Goal: Communication & Community: Answer question/provide support

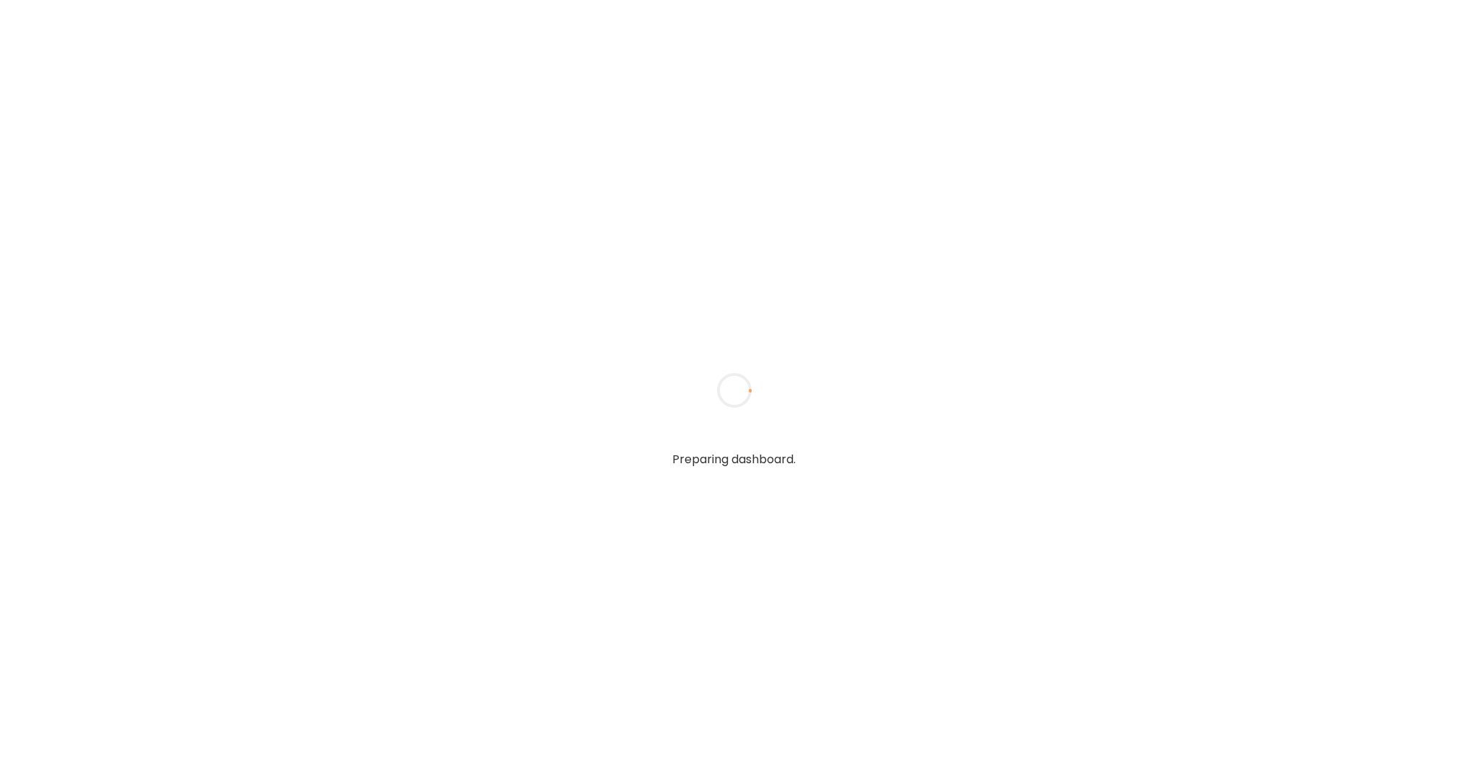
type textarea "**********"
type input "**********"
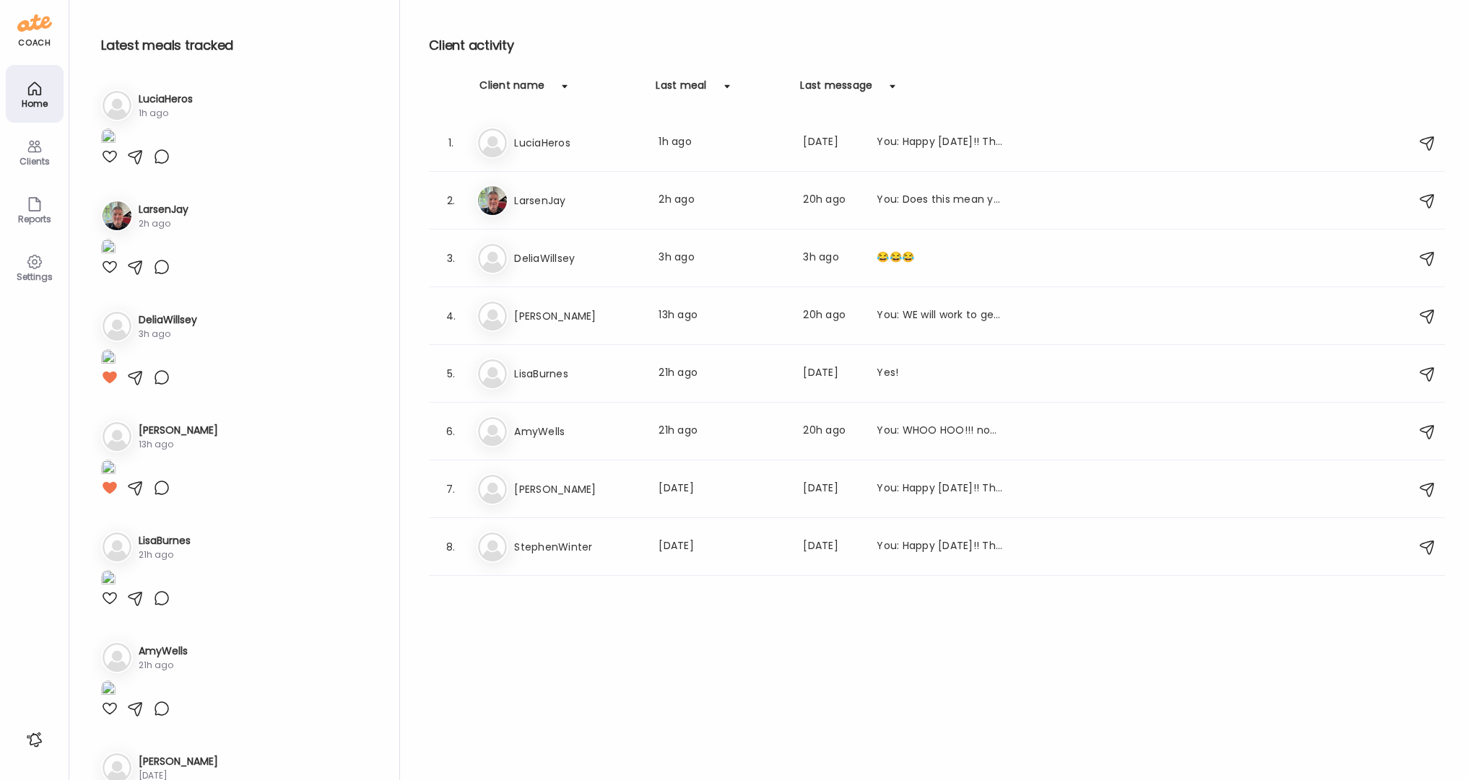
type input "**********"
click at [37, 157] on div "Clients" at bounding box center [35, 161] width 52 height 9
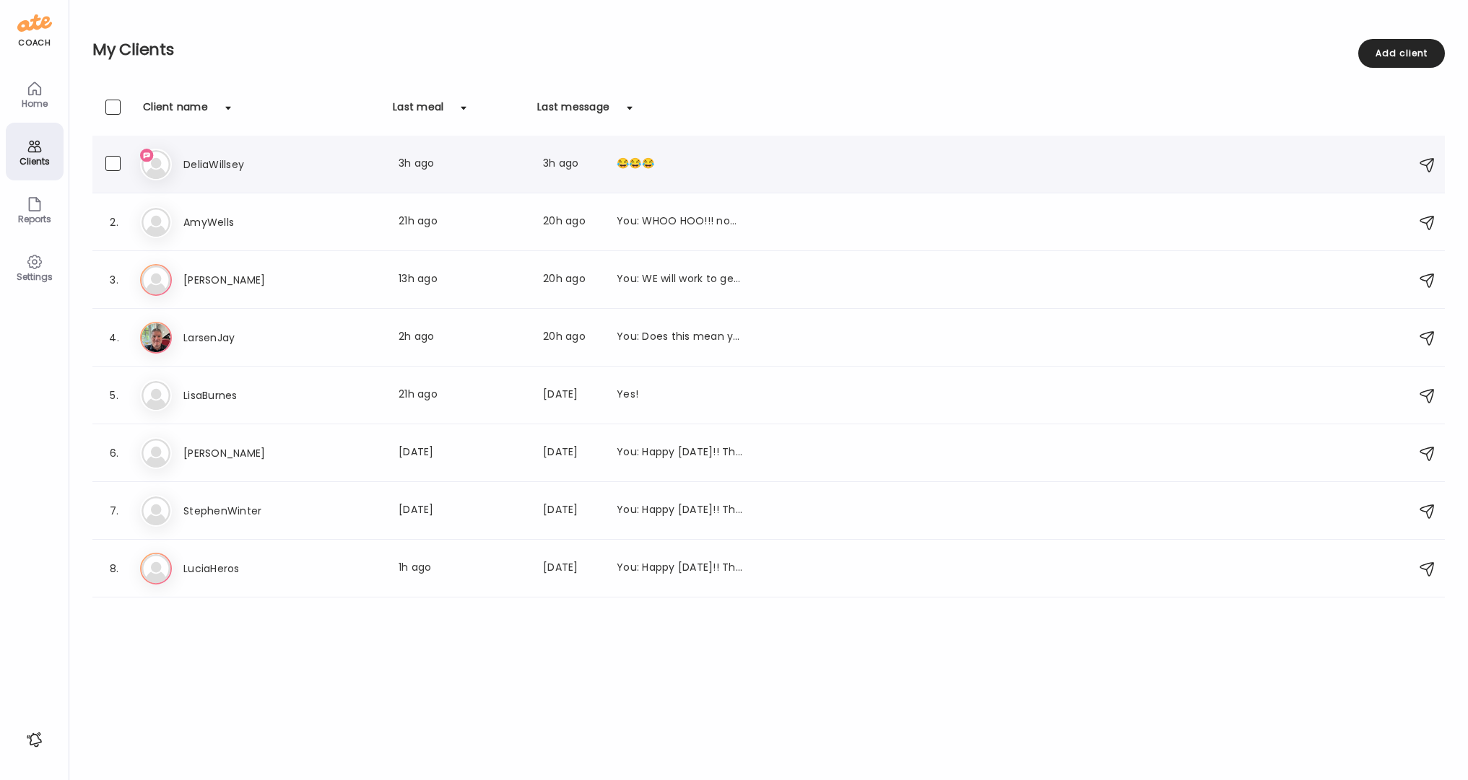
click at [199, 166] on h3 "DeliaWillsey" at bounding box center [246, 164] width 127 height 17
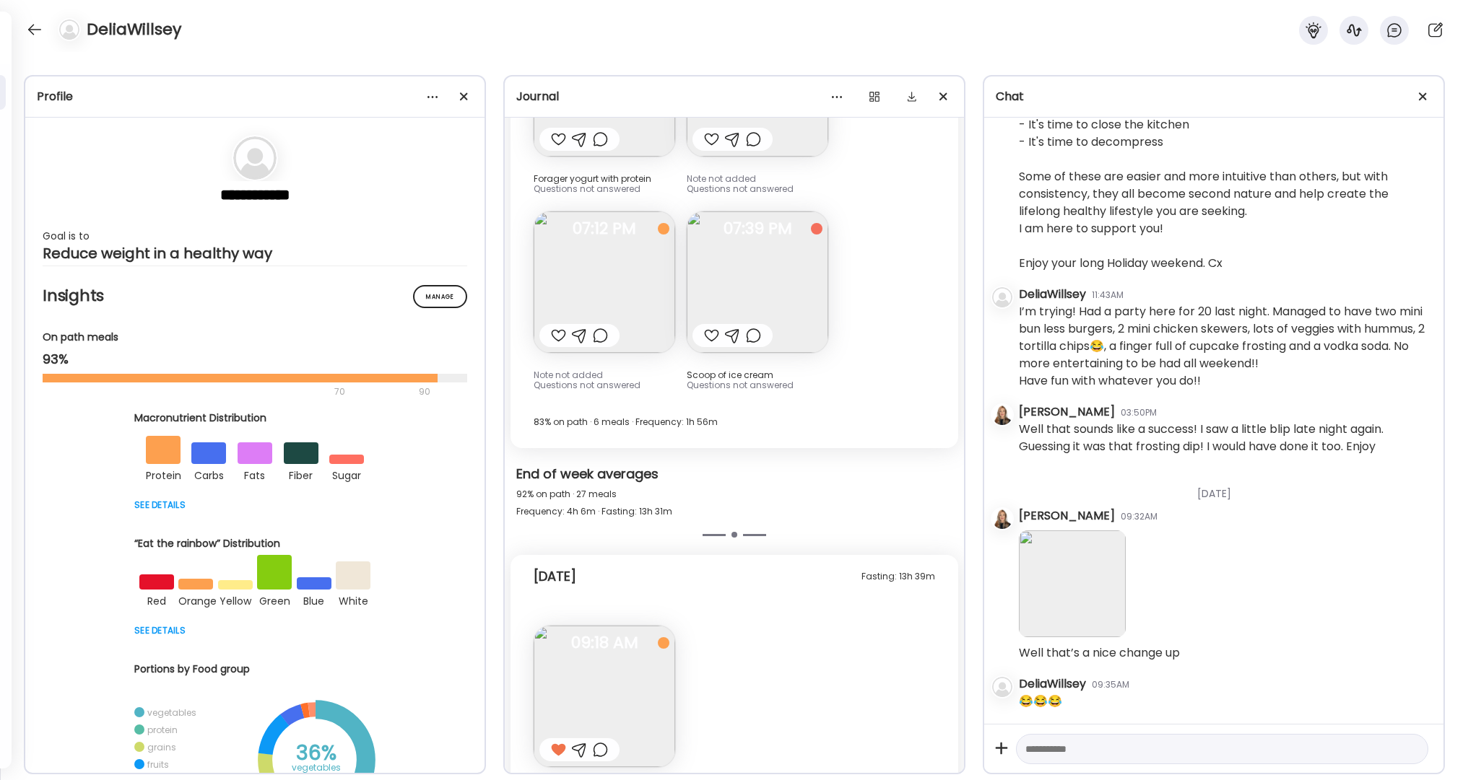
scroll to position [15596, 0]
click at [33, 29] on div at bounding box center [34, 29] width 23 height 23
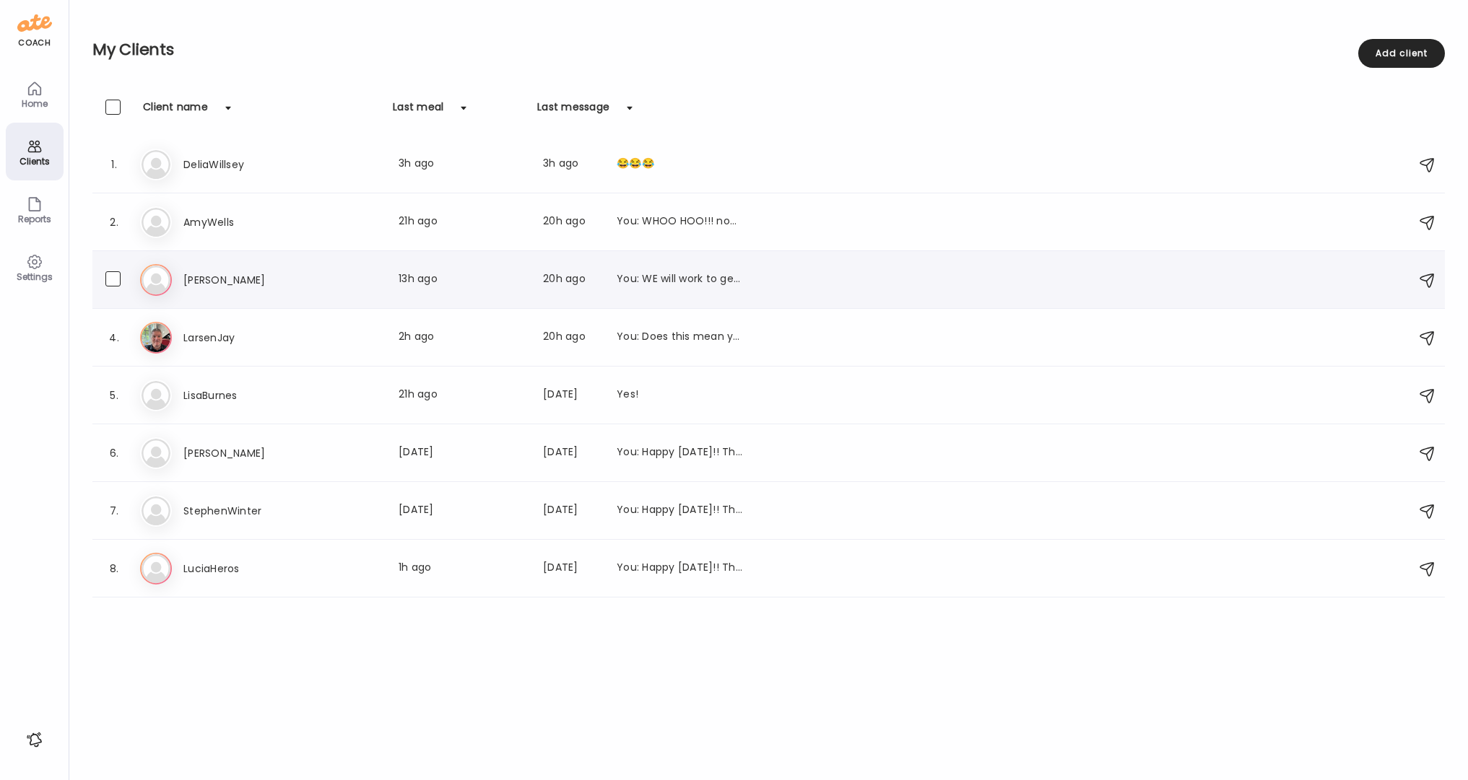
click at [654, 275] on div "You: WE will work to get it back~" at bounding box center [679, 279] width 127 height 17
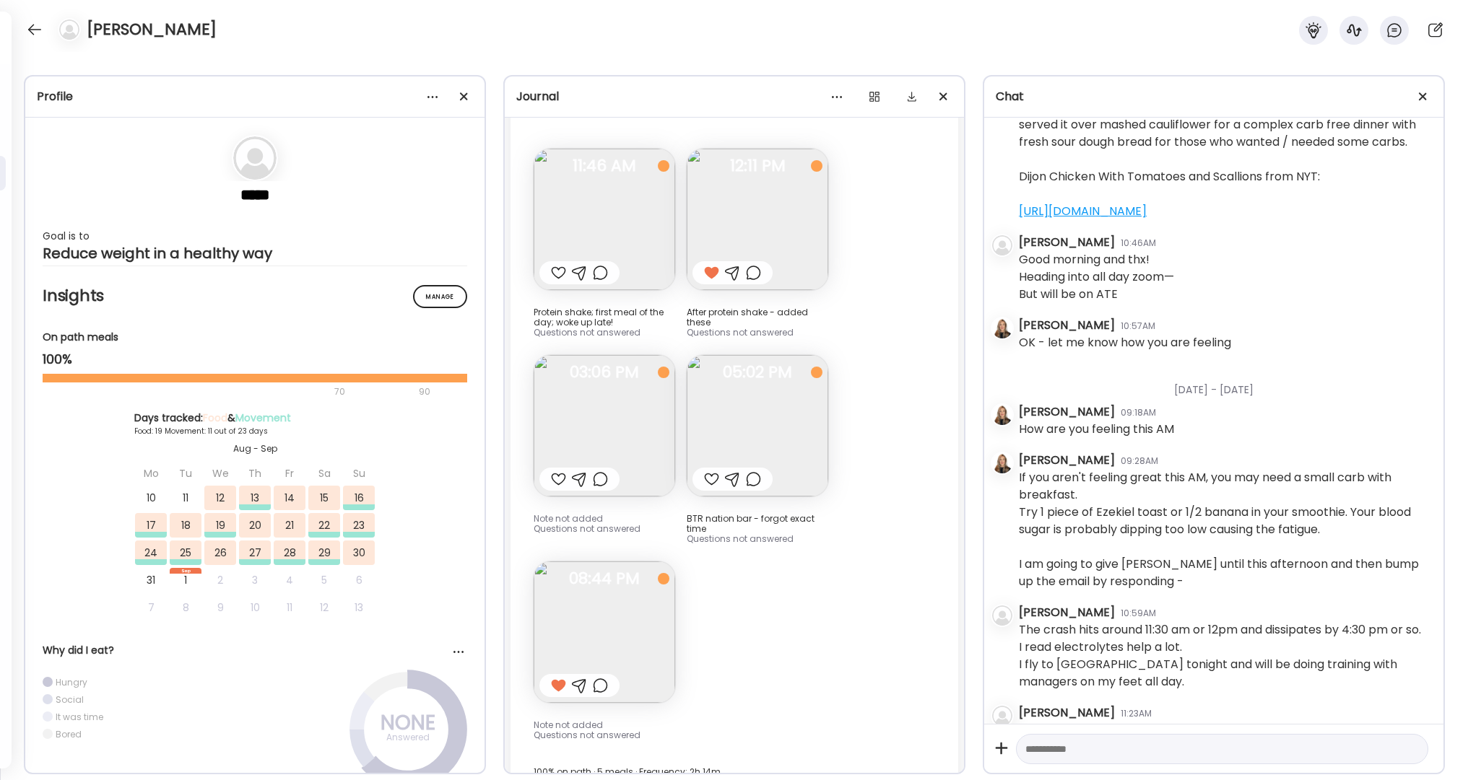
scroll to position [3697, 0]
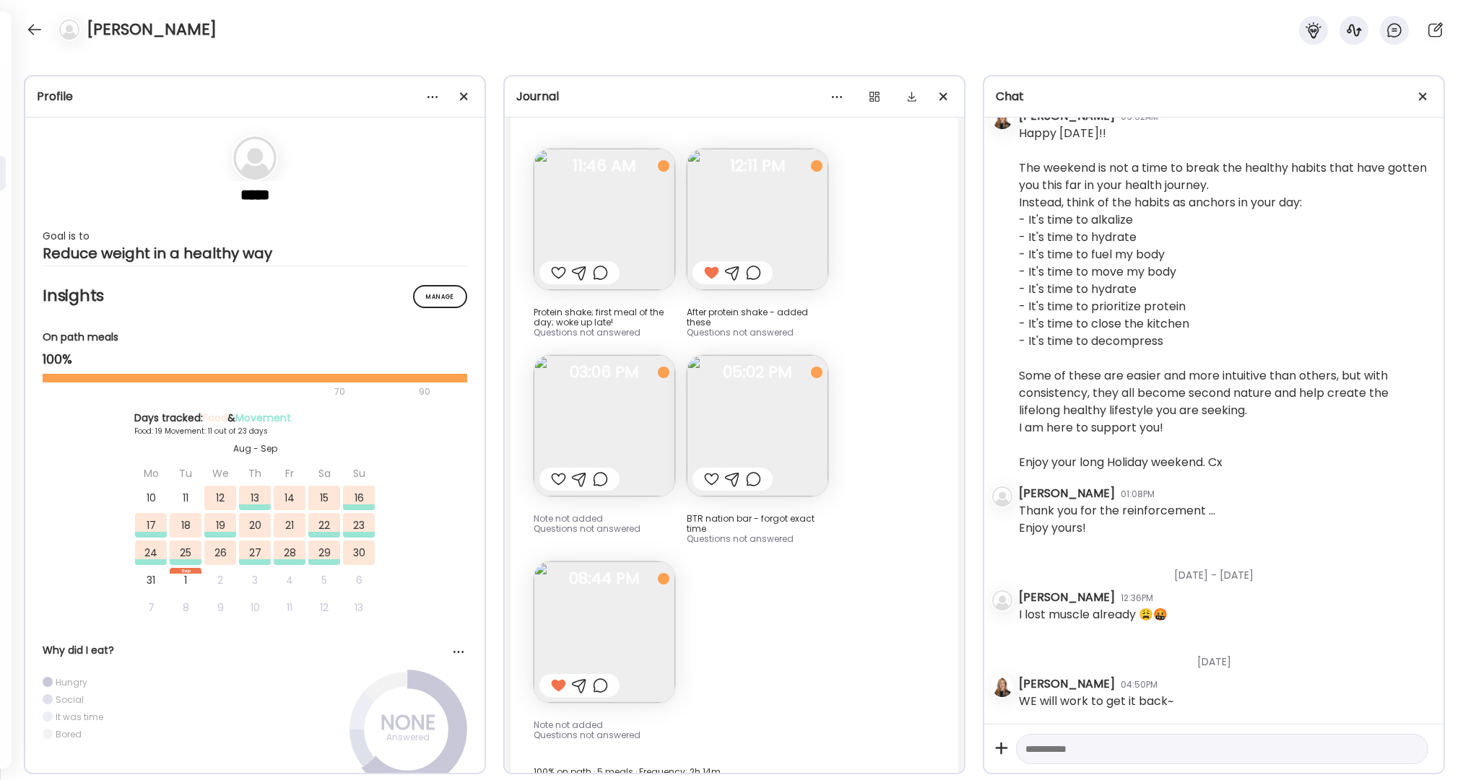
click at [711, 471] on div at bounding box center [711, 479] width 15 height 17
click at [556, 471] on div at bounding box center [558, 479] width 15 height 17
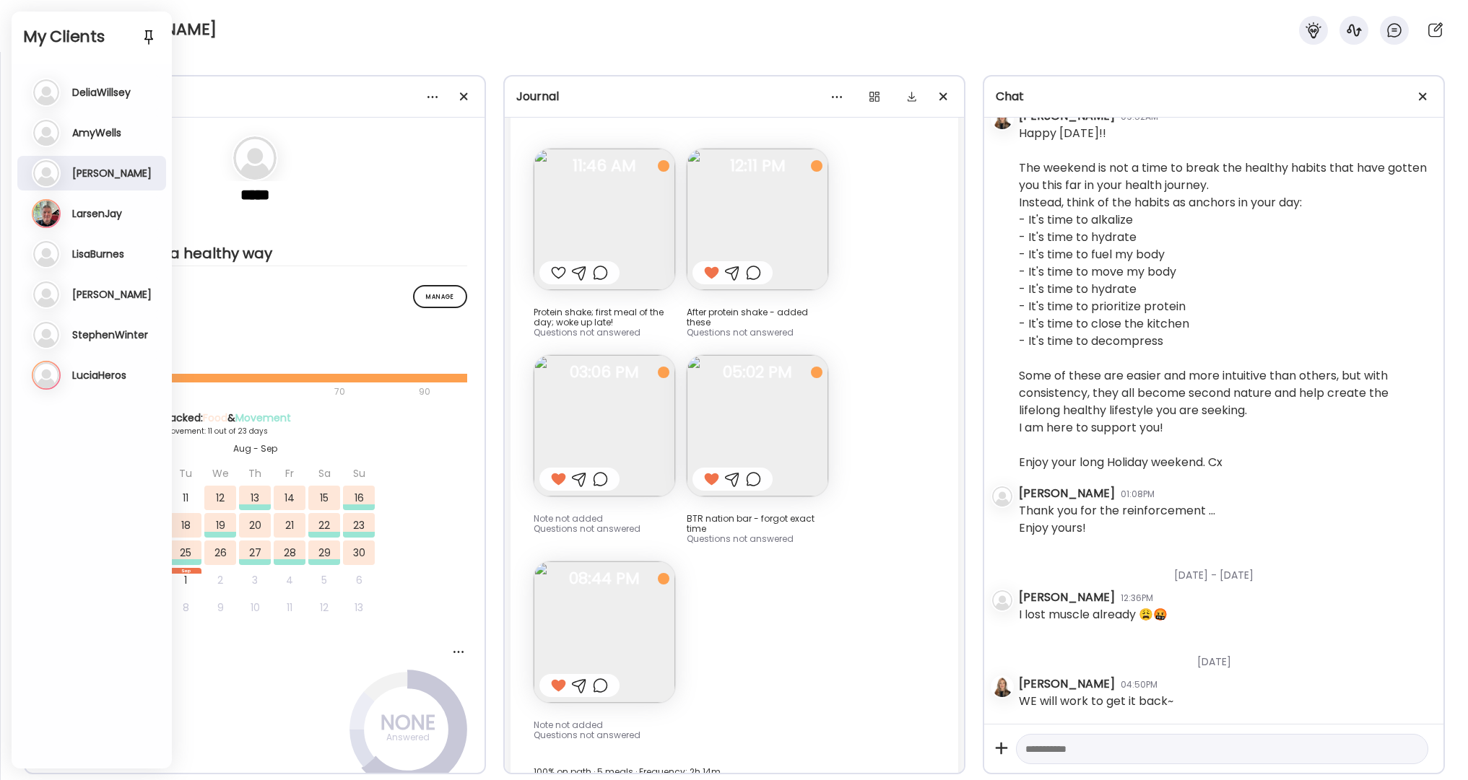
click at [1107, 743] on textarea at bounding box center [1208, 749] width 367 height 17
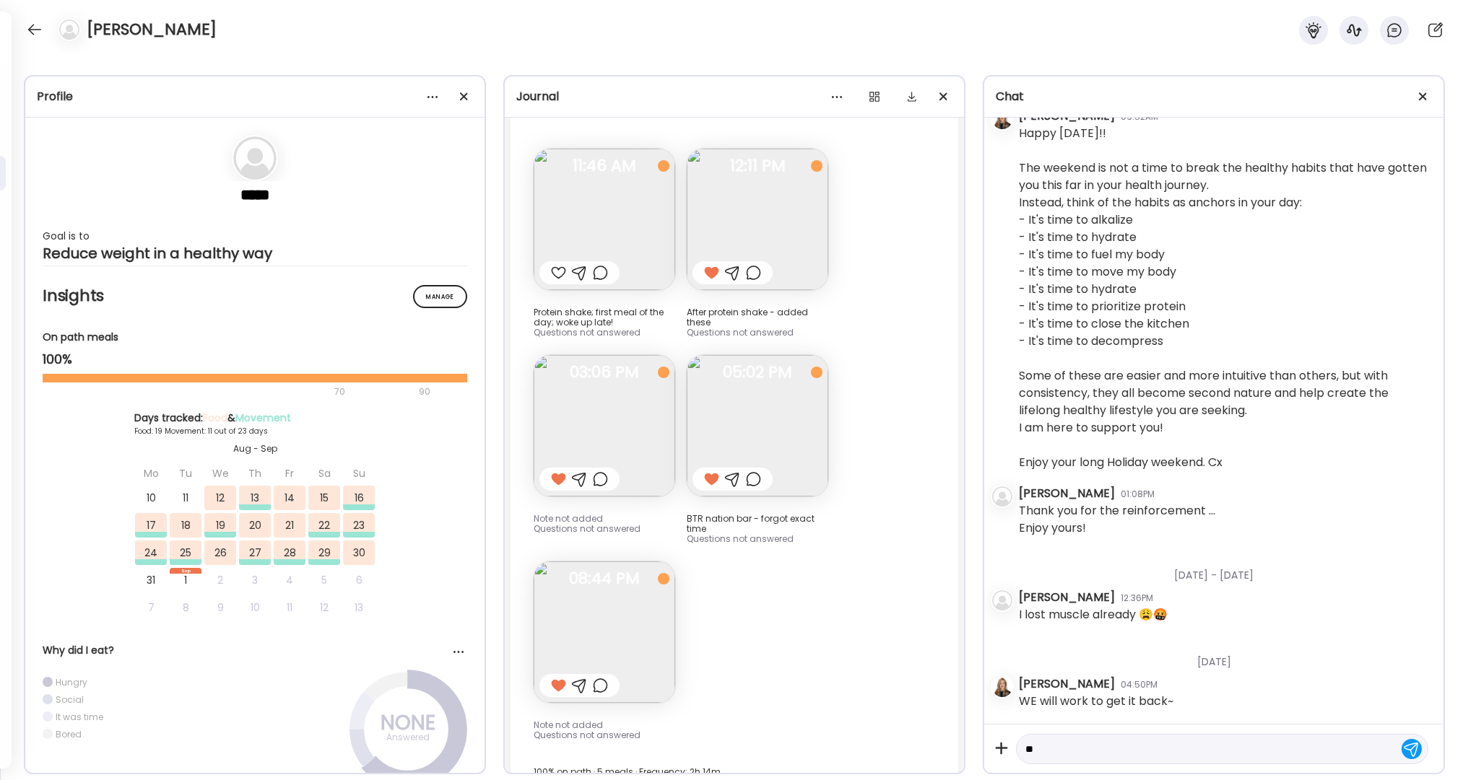
type textarea "*"
drag, startPoint x: 1098, startPoint y: 747, endPoint x: 1024, endPoint y: 744, distance: 74.4
click at [1024, 744] on div "**********" at bounding box center [1222, 749] width 412 height 31
drag, startPoint x: 1181, startPoint y: 750, endPoint x: 1433, endPoint y: 722, distance: 253.5
click at [1182, 750] on textarea "**********" at bounding box center [1208, 749] width 367 height 17
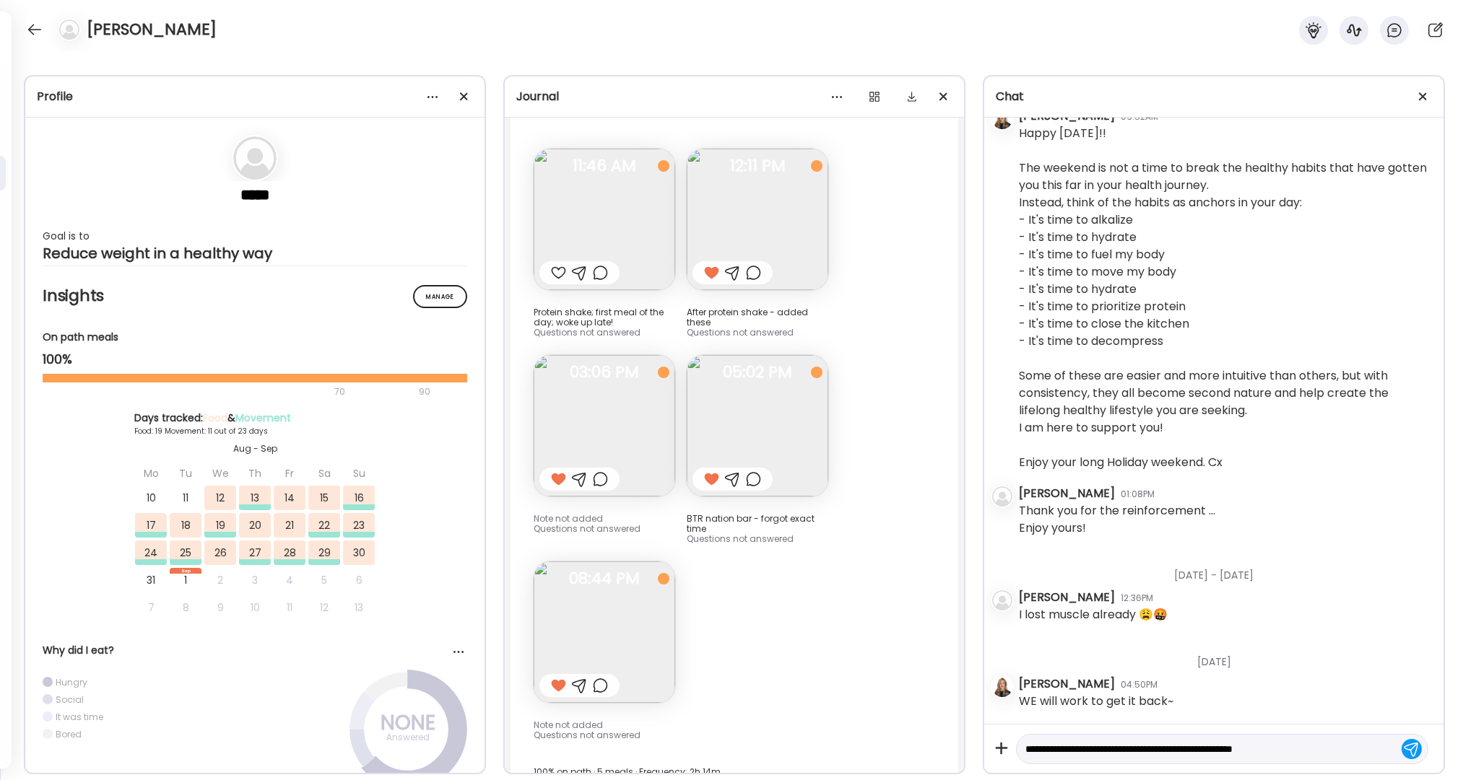
type textarea "**********"
click at [1407, 750] on div at bounding box center [1411, 749] width 20 height 20
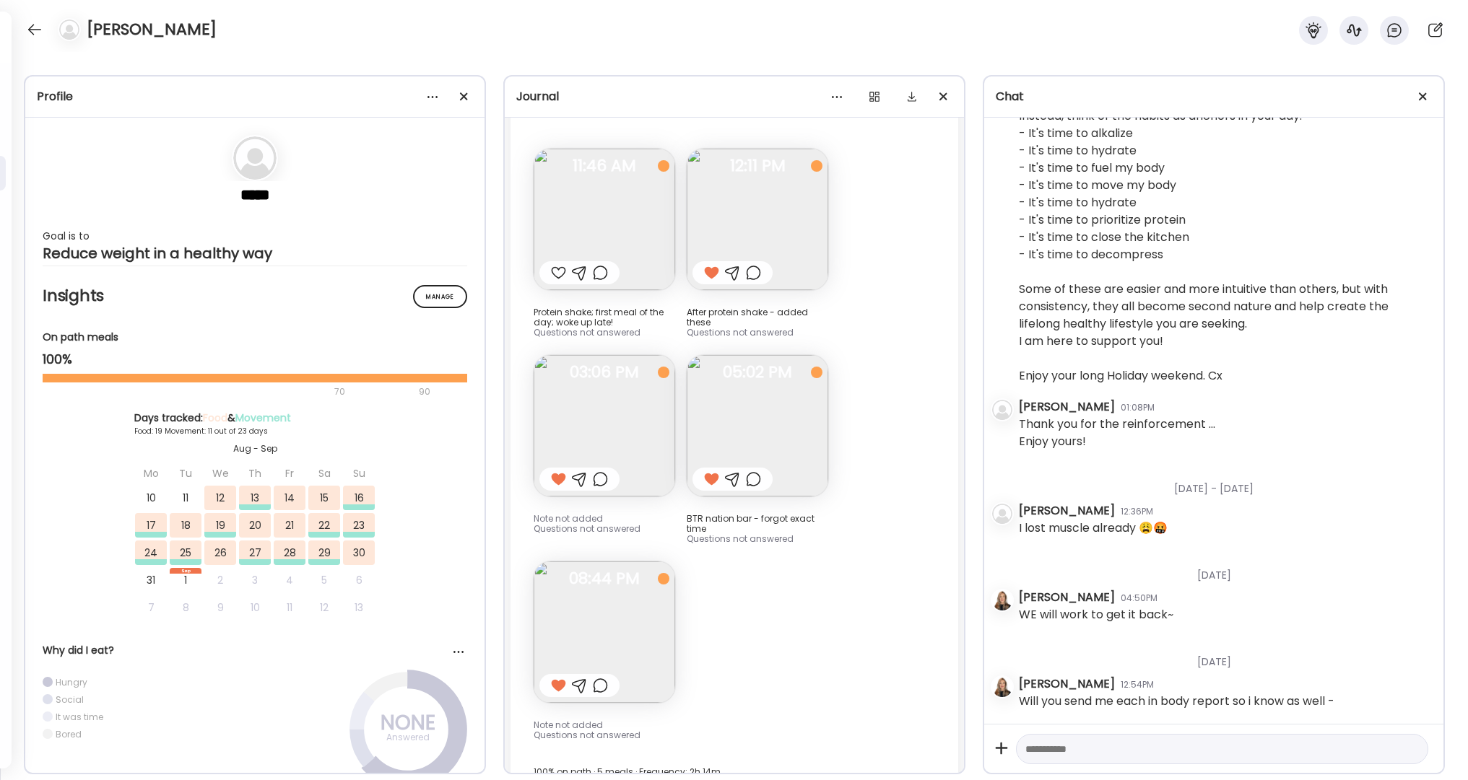
scroll to position [3783, 0]
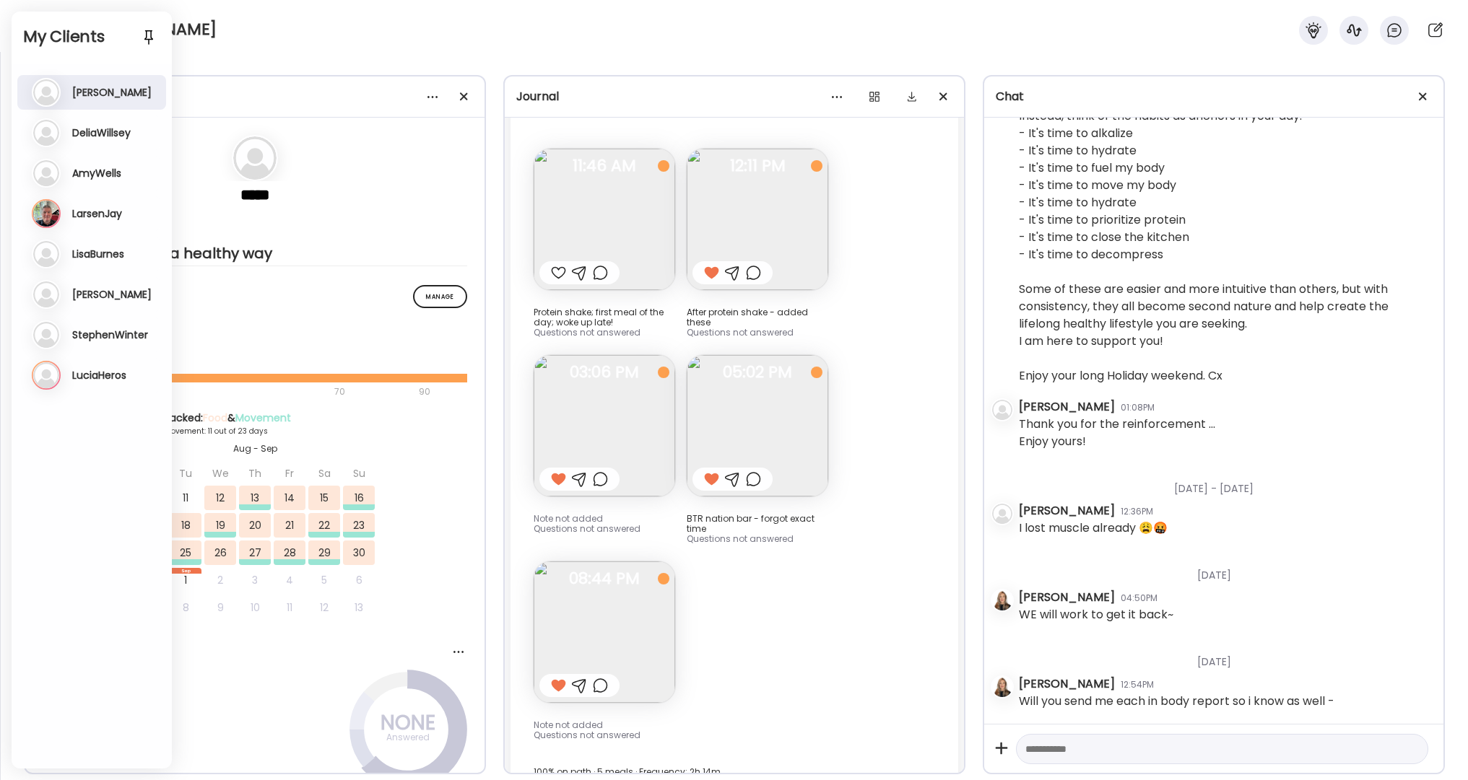
click at [296, 15] on div "[PERSON_NAME]" at bounding box center [734, 26] width 1468 height 52
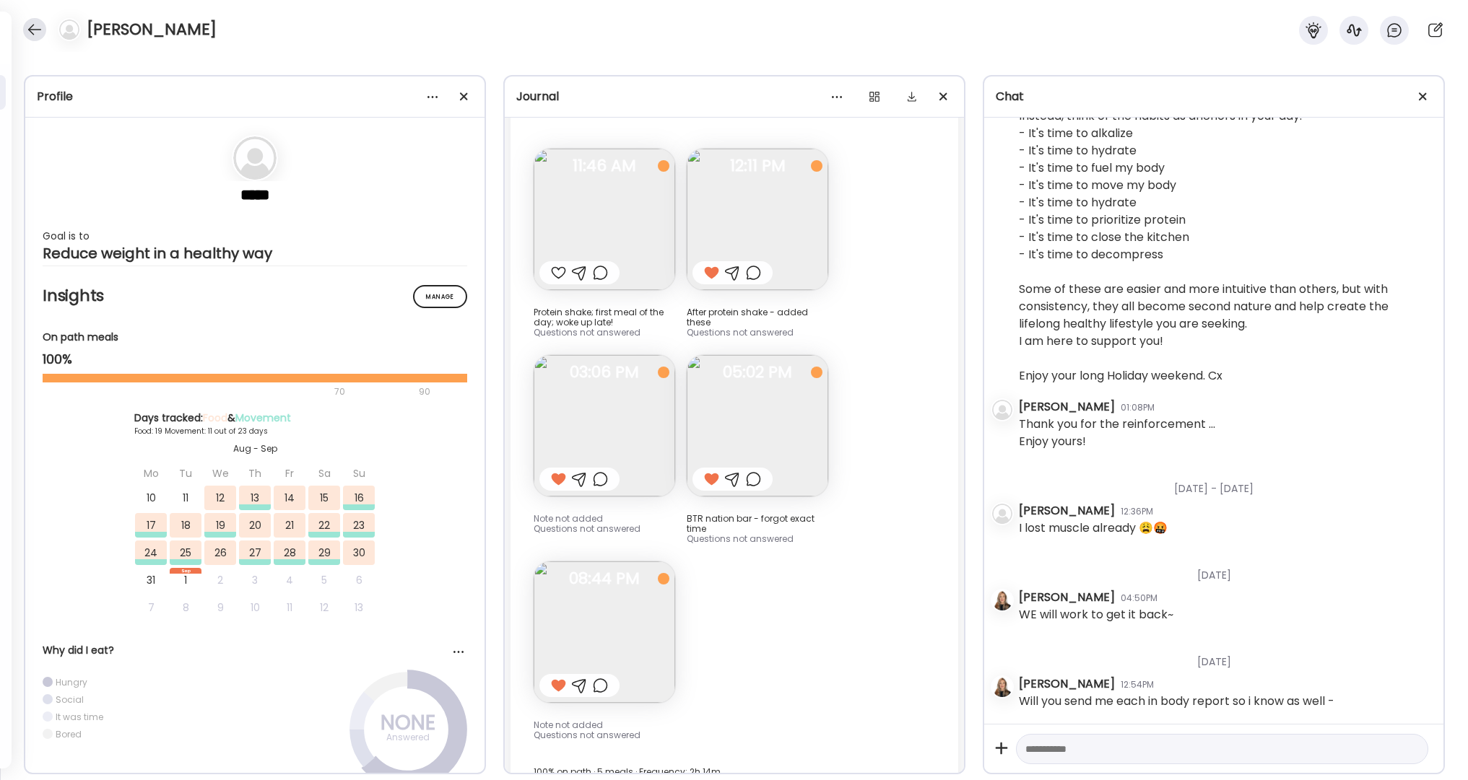
click at [40, 30] on div at bounding box center [34, 29] width 23 height 23
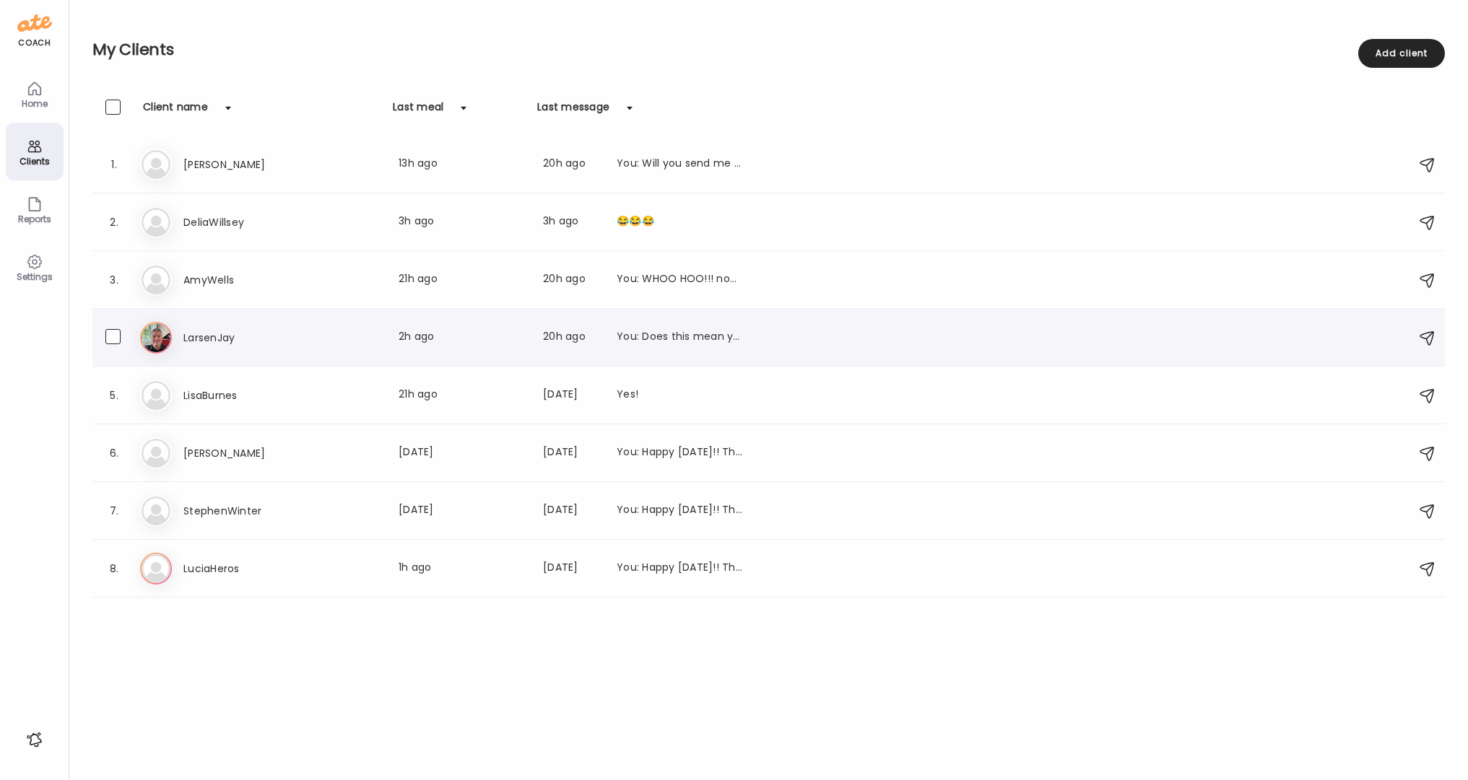
click at [199, 336] on h3 "LarsenJay" at bounding box center [246, 337] width 127 height 17
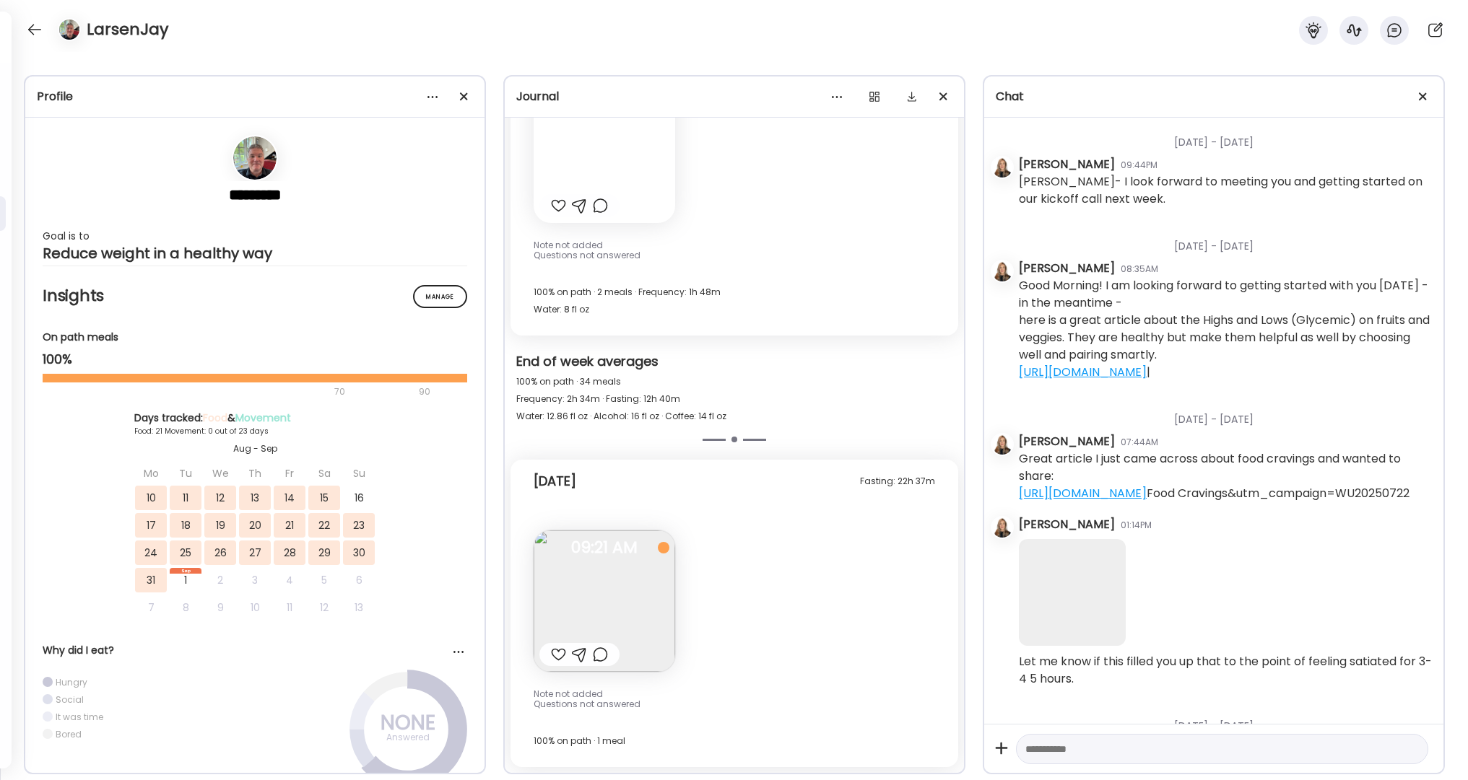
scroll to position [8056, 0]
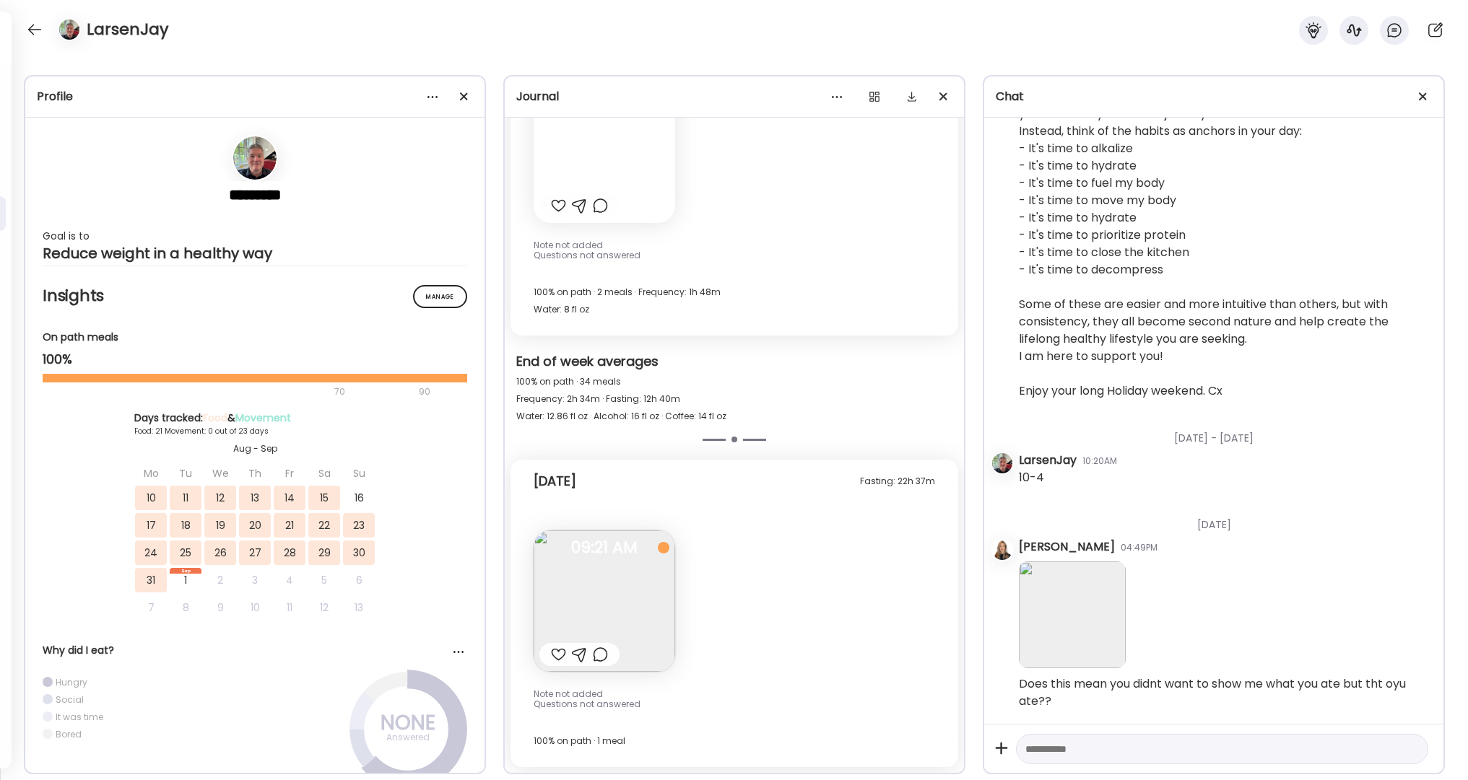
click at [559, 656] on div at bounding box center [558, 654] width 15 height 17
click at [41, 30] on div at bounding box center [34, 29] width 23 height 23
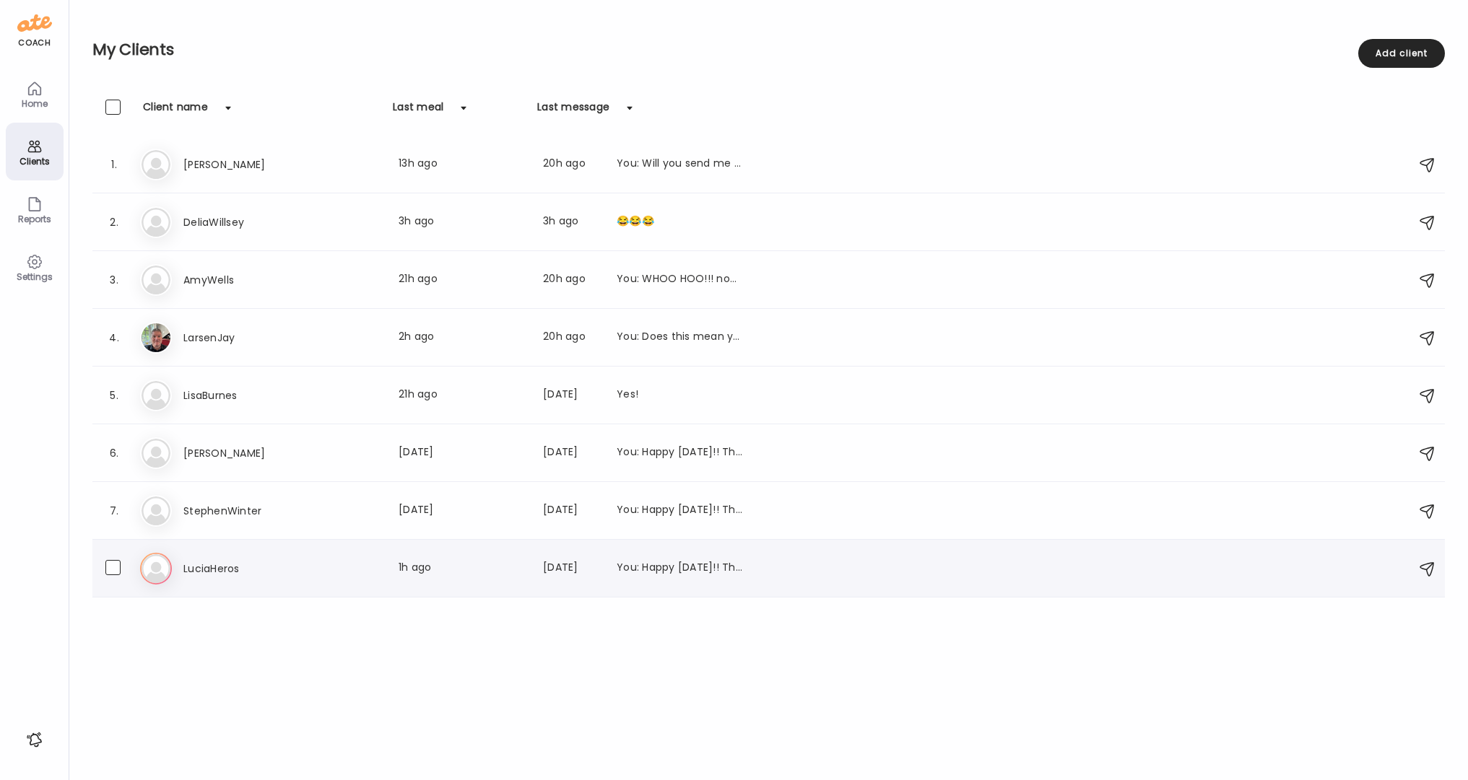
click at [194, 559] on div "Lu [PERSON_NAME] Last meal: 1h ago Last message: [DATE] You: Happy [DATE]!! The…" at bounding box center [770, 569] width 1261 height 32
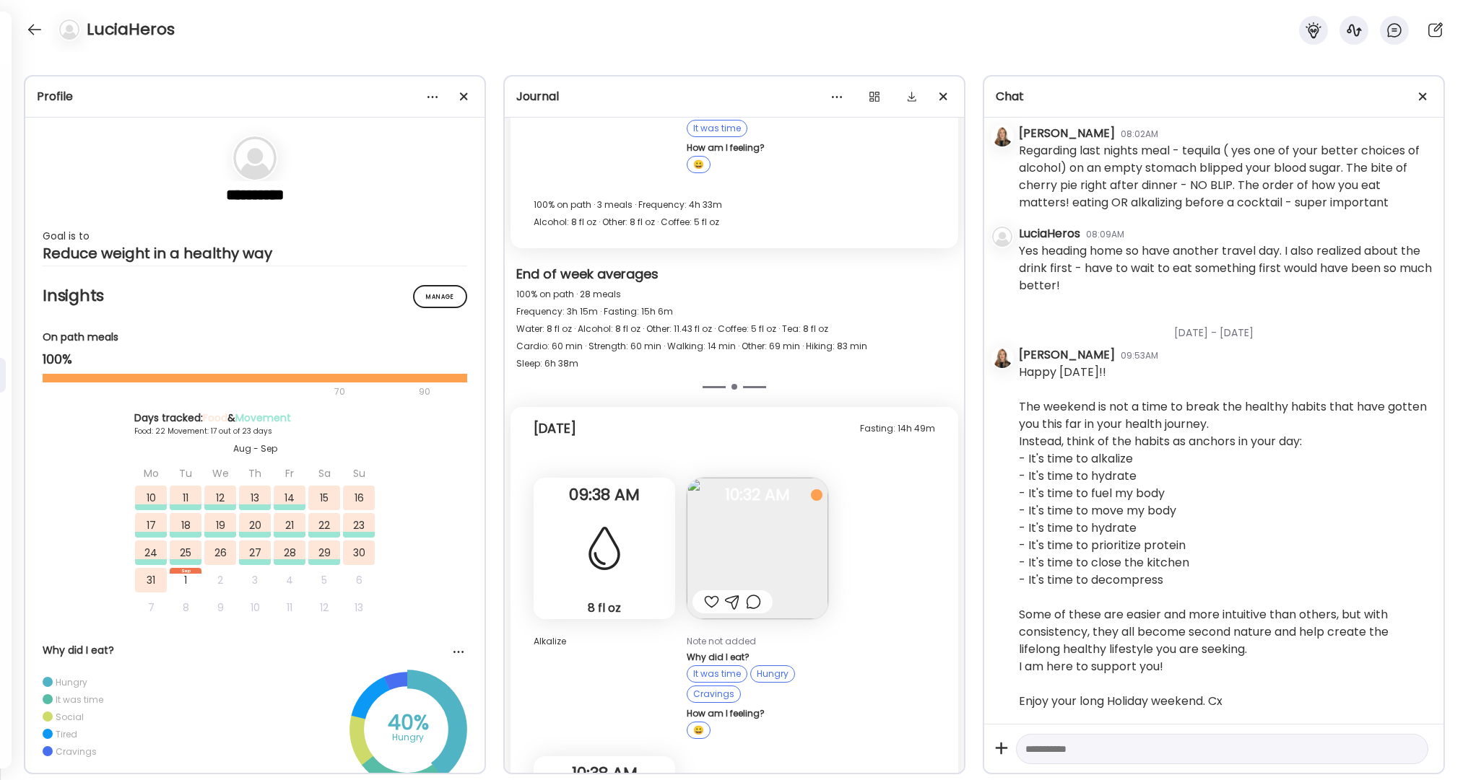
scroll to position [10776, 0]
click at [713, 593] on div at bounding box center [711, 601] width 15 height 17
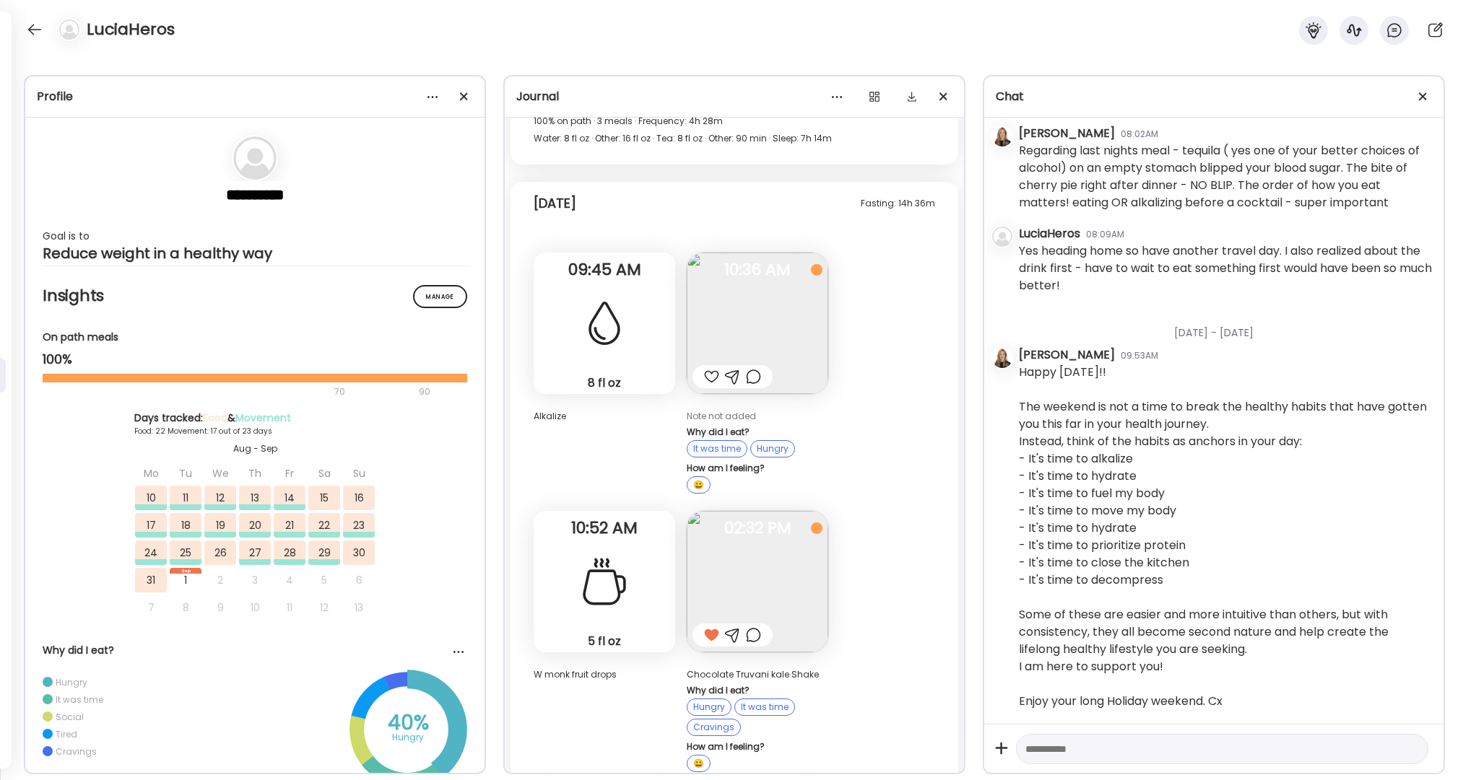
scroll to position [47591, 0]
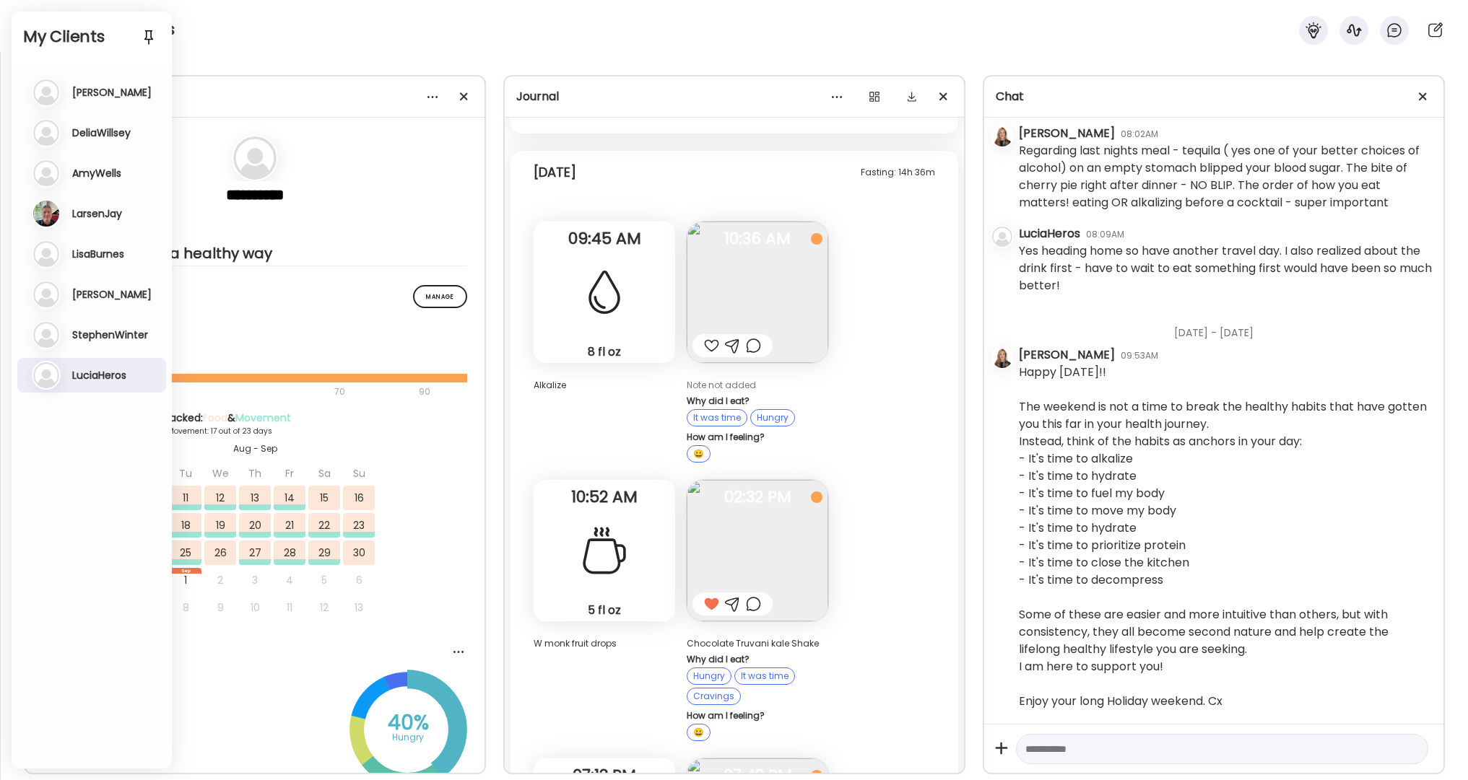
click at [296, 4] on div "LuciaHeros" at bounding box center [734, 26] width 1468 height 52
